Goal: Task Accomplishment & Management: Use online tool/utility

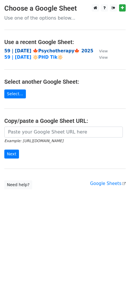
click at [62, 51] on strong "59 | SEP 20 🍁Psychotherapy🍁 2025" at bounding box center [48, 50] width 89 height 5
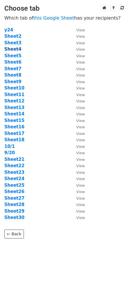
click at [14, 49] on strong "Sheet4" at bounding box center [12, 49] width 17 height 5
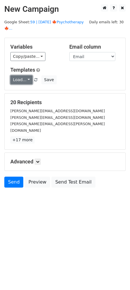
click at [26, 75] on link "Load..." at bounding box center [21, 79] width 22 height 9
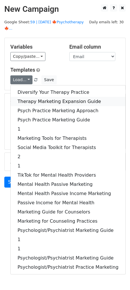
click at [35, 97] on link "Therapy Marketing Expansion Guide" at bounding box center [68, 101] width 115 height 9
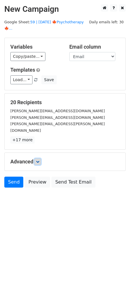
click at [39, 160] on icon at bounding box center [37, 161] width 3 height 3
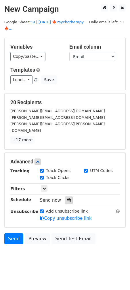
click at [67, 198] on icon at bounding box center [69, 200] width 4 height 4
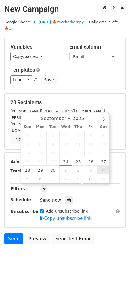
type input "2025-10-04 12:00"
select select "9"
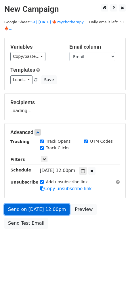
click at [35, 205] on link "Send on Oct 4 at 12:00pm" at bounding box center [36, 209] width 65 height 11
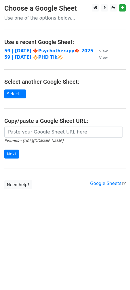
click at [47, 46] on main "Choose a Google Sheet Use one of the options below... Use a recent Google Sheet…" at bounding box center [65, 96] width 130 height 185
click at [47, 50] on strong "59 | [DATE] 🍁Psychotherapy🍁 2025" at bounding box center [48, 50] width 89 height 5
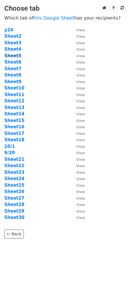
click at [16, 56] on strong "Sheet5" at bounding box center [12, 55] width 17 height 5
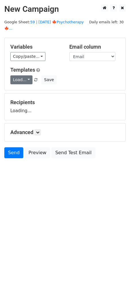
click at [20, 75] on link "Load..." at bounding box center [21, 79] width 22 height 9
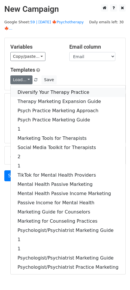
click at [22, 88] on link "Diversify Your Therapy Practice" at bounding box center [68, 92] width 115 height 9
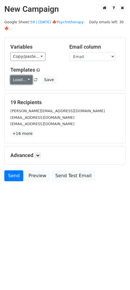
click at [24, 75] on link "Load..." at bounding box center [21, 79] width 22 height 9
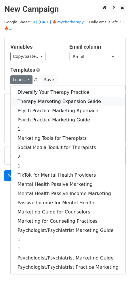
click at [24, 97] on link "Therapy Marketing Expansion Guide" at bounding box center [68, 101] width 115 height 9
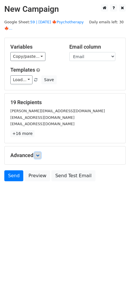
click at [39, 154] on icon at bounding box center [37, 155] width 3 height 3
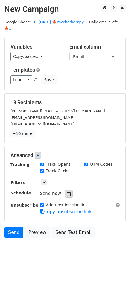
click at [67, 192] on icon at bounding box center [69, 194] width 4 height 4
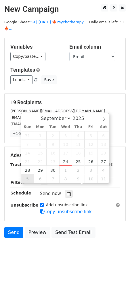
type input "2025-10-05 12:00"
select select "9"
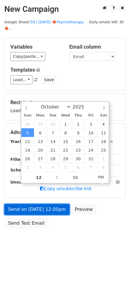
click at [32, 204] on link "Send on Oct 5 at 12:00pm" at bounding box center [36, 209] width 65 height 11
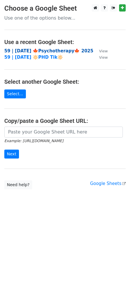
click at [50, 51] on strong "59 | SEP 20 🍁Psychotherapy🍁 2025" at bounding box center [48, 50] width 89 height 5
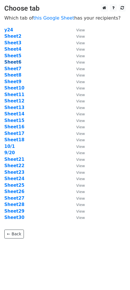
click at [16, 62] on strong "Sheet6" at bounding box center [12, 62] width 17 height 5
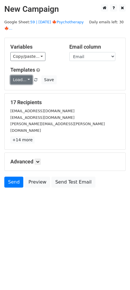
click at [25, 75] on link "Load..." at bounding box center [21, 79] width 22 height 9
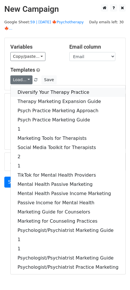
click at [26, 88] on link "Diversify Your Therapy Practice" at bounding box center [68, 92] width 115 height 9
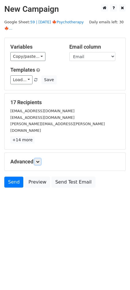
drag, startPoint x: 40, startPoint y: 149, endPoint x: 45, endPoint y: 157, distance: 9.8
click at [39, 160] on icon at bounding box center [37, 161] width 3 height 3
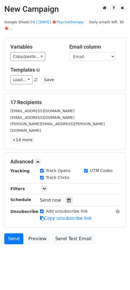
click at [67, 197] on div at bounding box center [69, 200] width 8 height 7
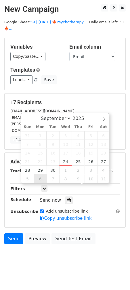
type input "2025-10-06 12:00"
select select "9"
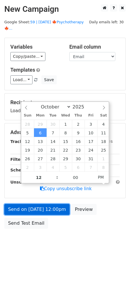
click at [38, 204] on link "Send on Oct 6 at 12:00pm" at bounding box center [36, 209] width 65 height 11
